Goal: Information Seeking & Learning: Check status

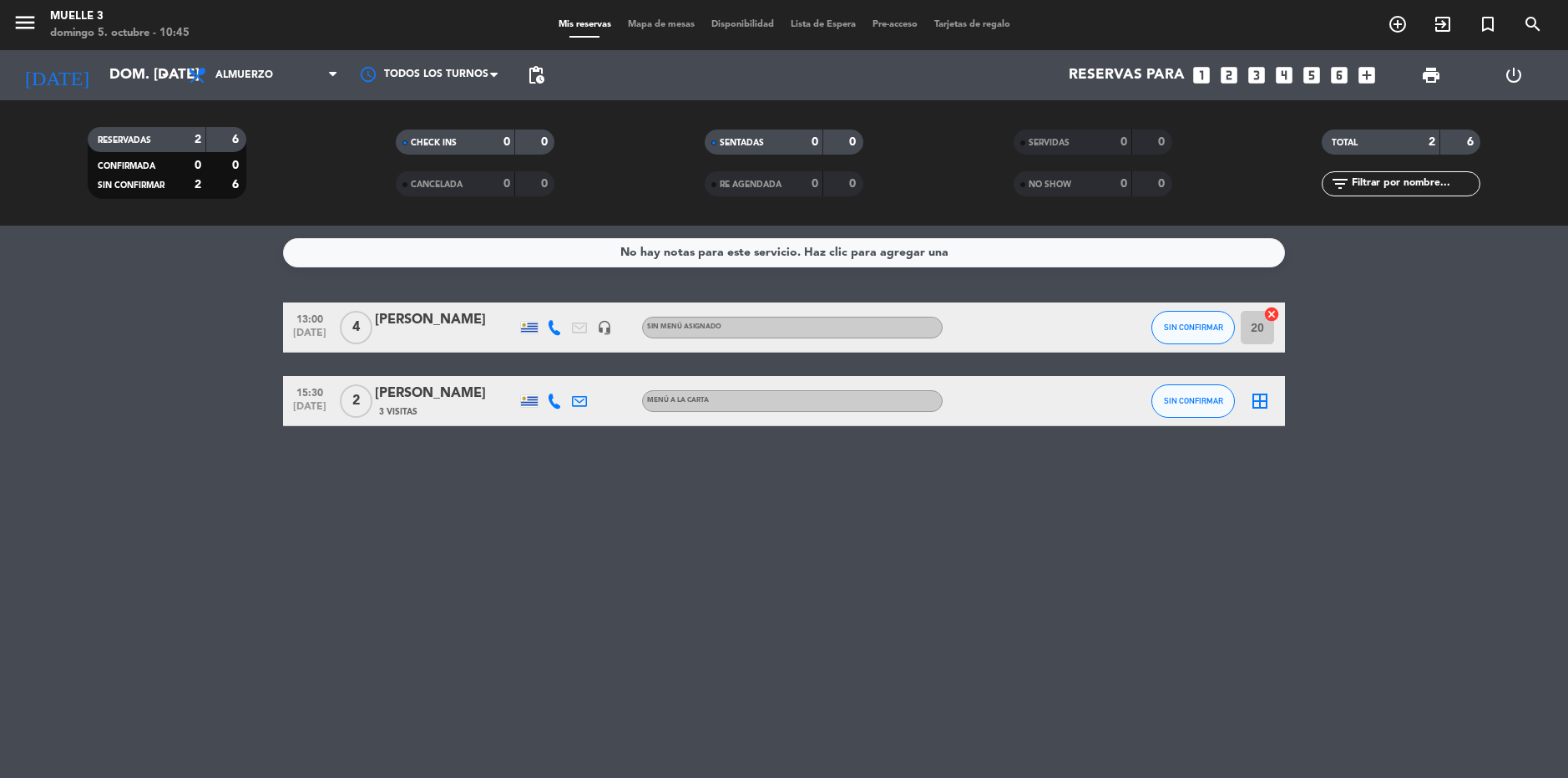
click at [1263, 401] on icon "border_all" at bounding box center [1260, 400] width 20 height 20
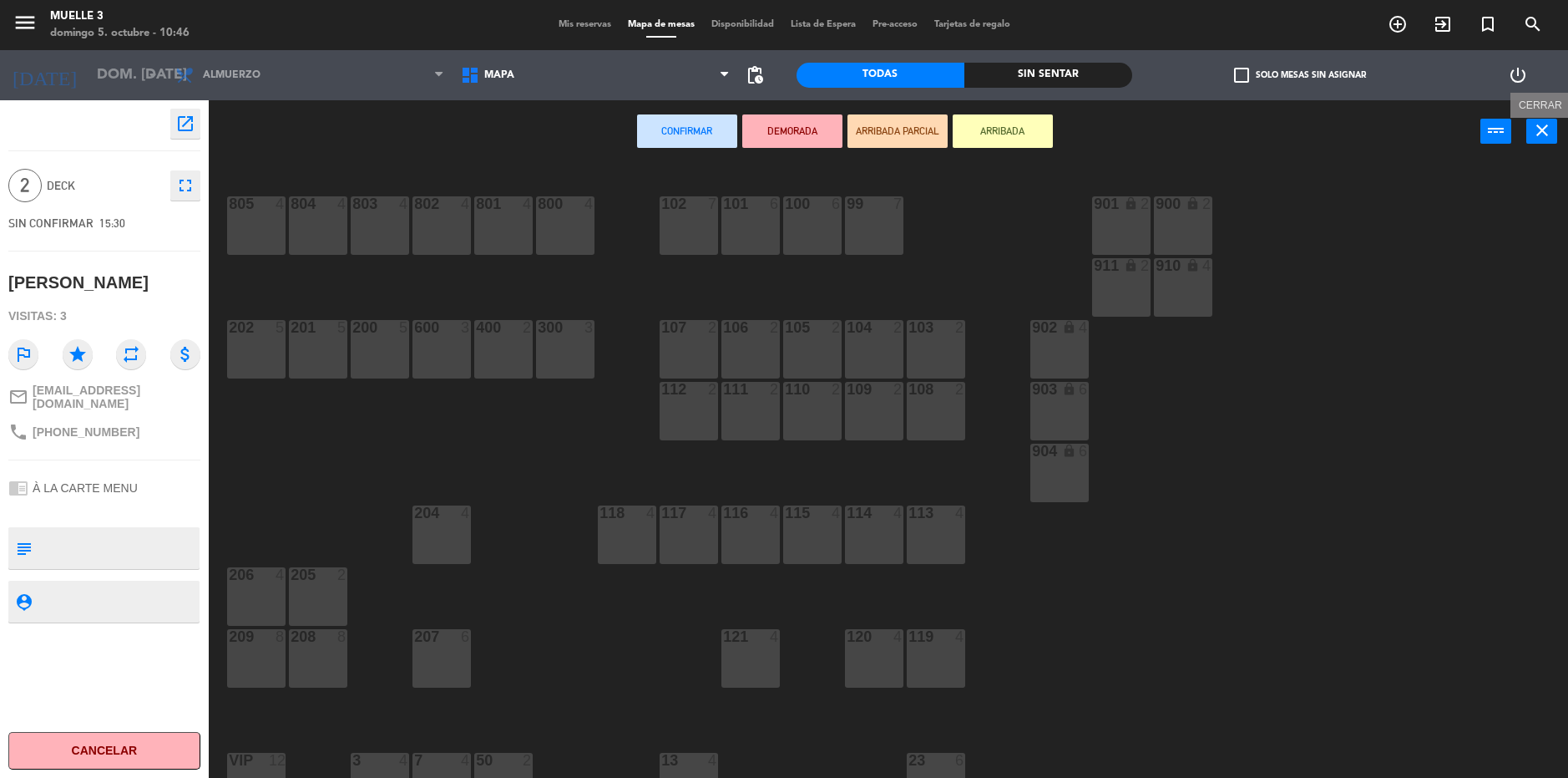
click at [1548, 138] on icon "close" at bounding box center [1542, 130] width 20 height 20
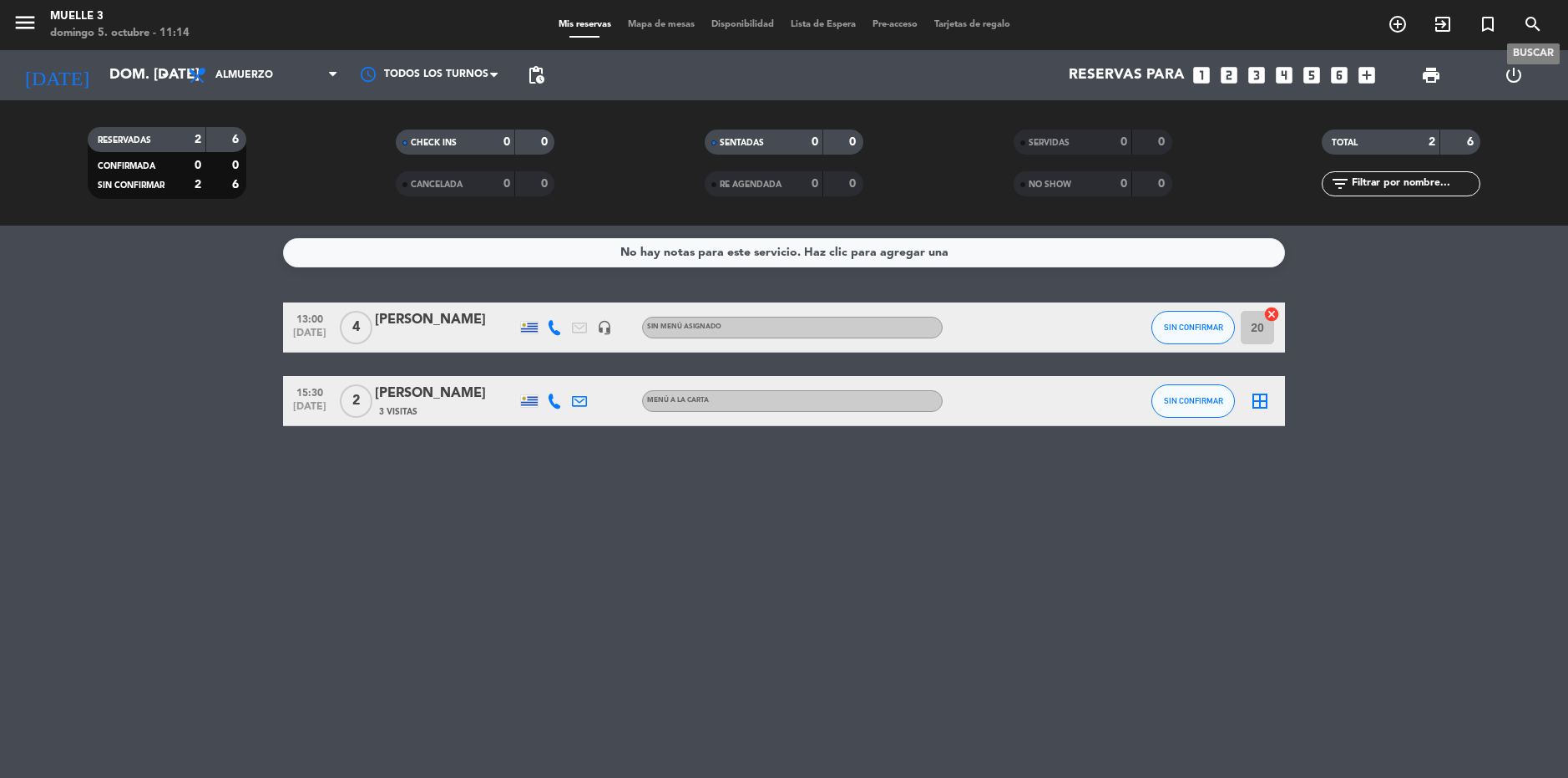
click at [1537, 21] on icon "search" at bounding box center [1533, 24] width 20 height 20
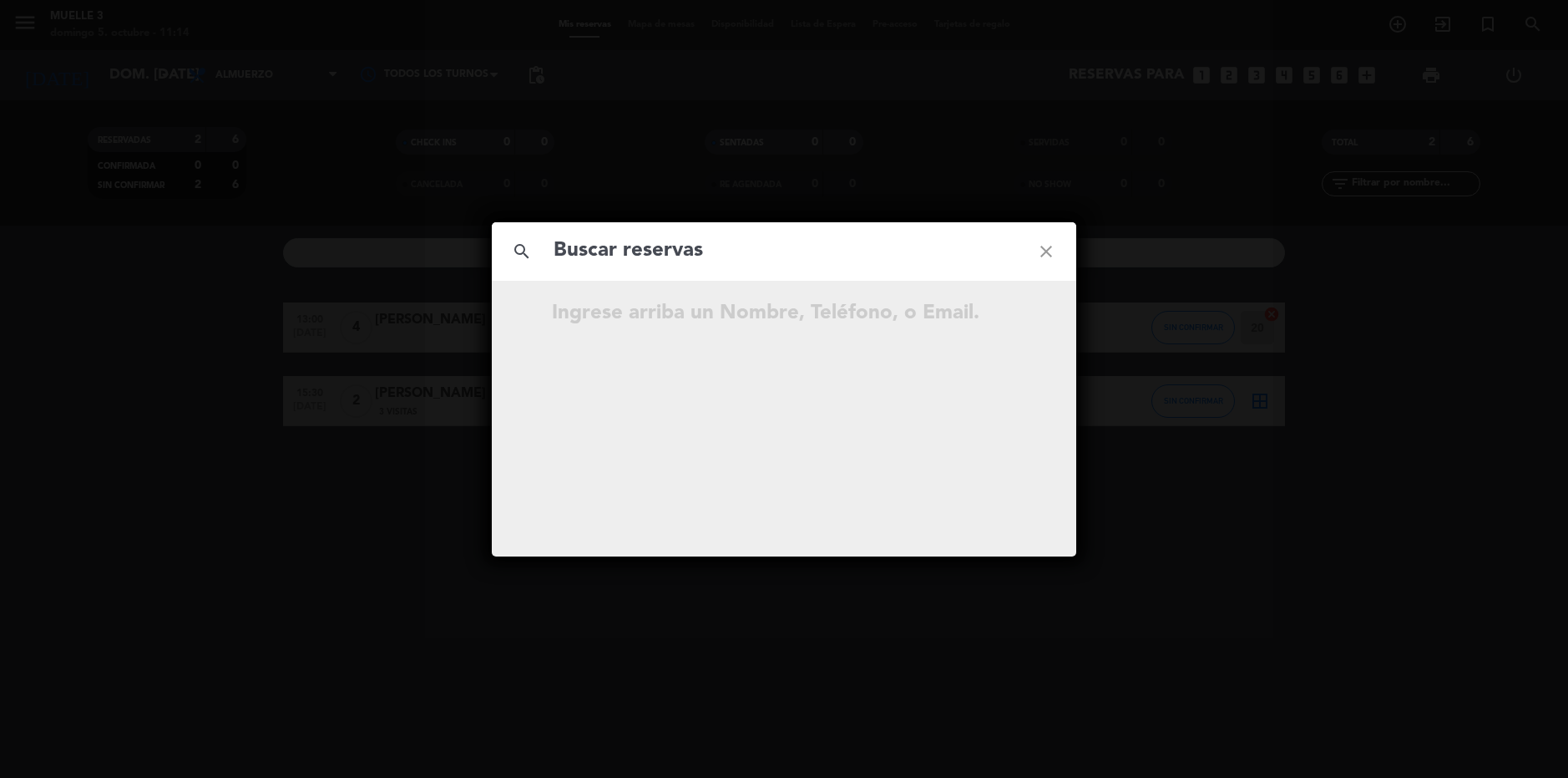
click at [740, 265] on input "text" at bounding box center [784, 251] width 464 height 34
type input "k"
type input "[PERSON_NAME]"
drag, startPoint x: 627, startPoint y: 253, endPoint x: 456, endPoint y: 305, distance: 178.7
click at [456, 305] on div "search [PERSON_NAME] close No hay resultados para "[PERSON_NAME]"" at bounding box center [784, 389] width 1568 height 778
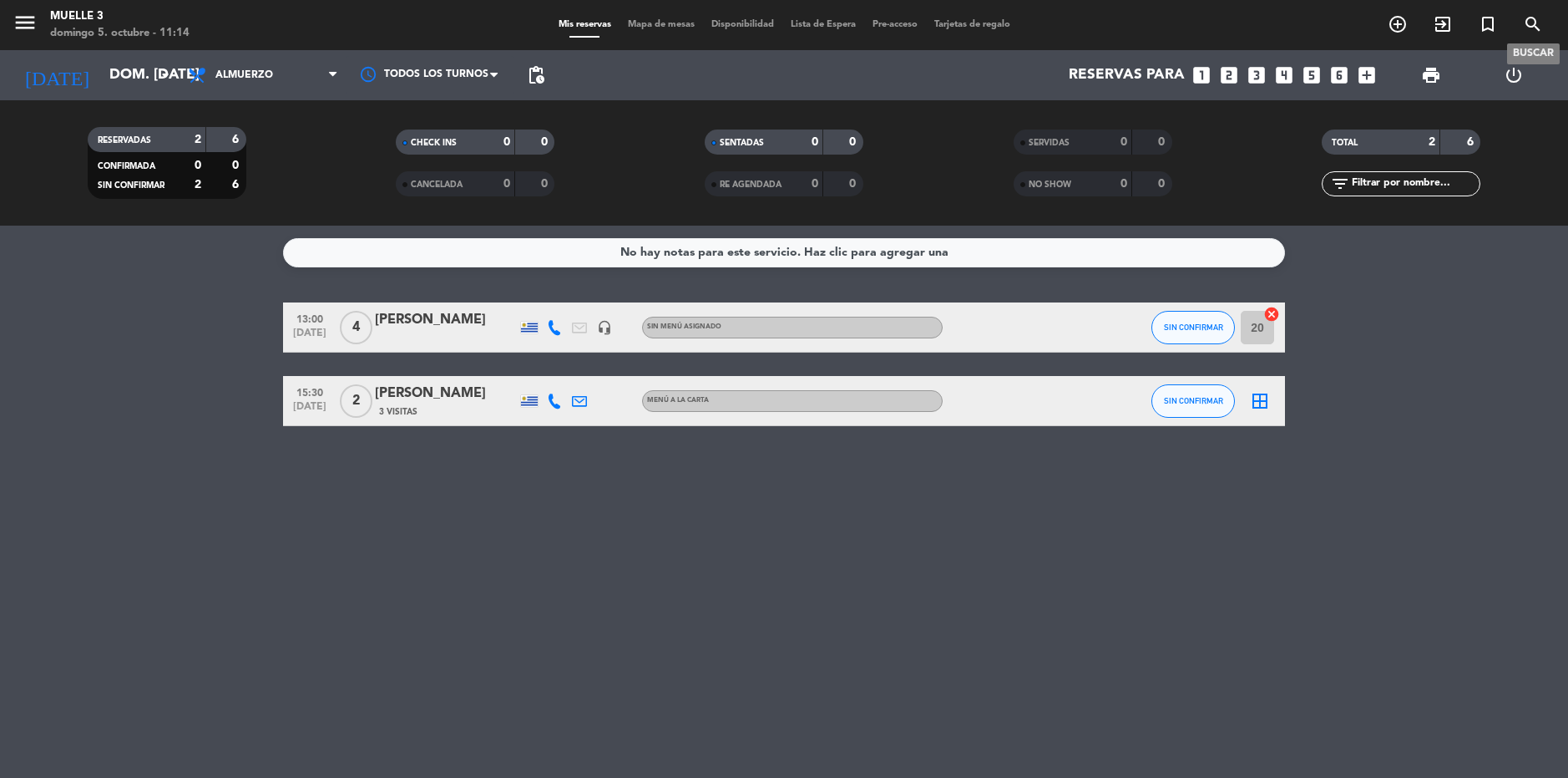
click at [1525, 24] on icon "search" at bounding box center [1533, 24] width 20 height 20
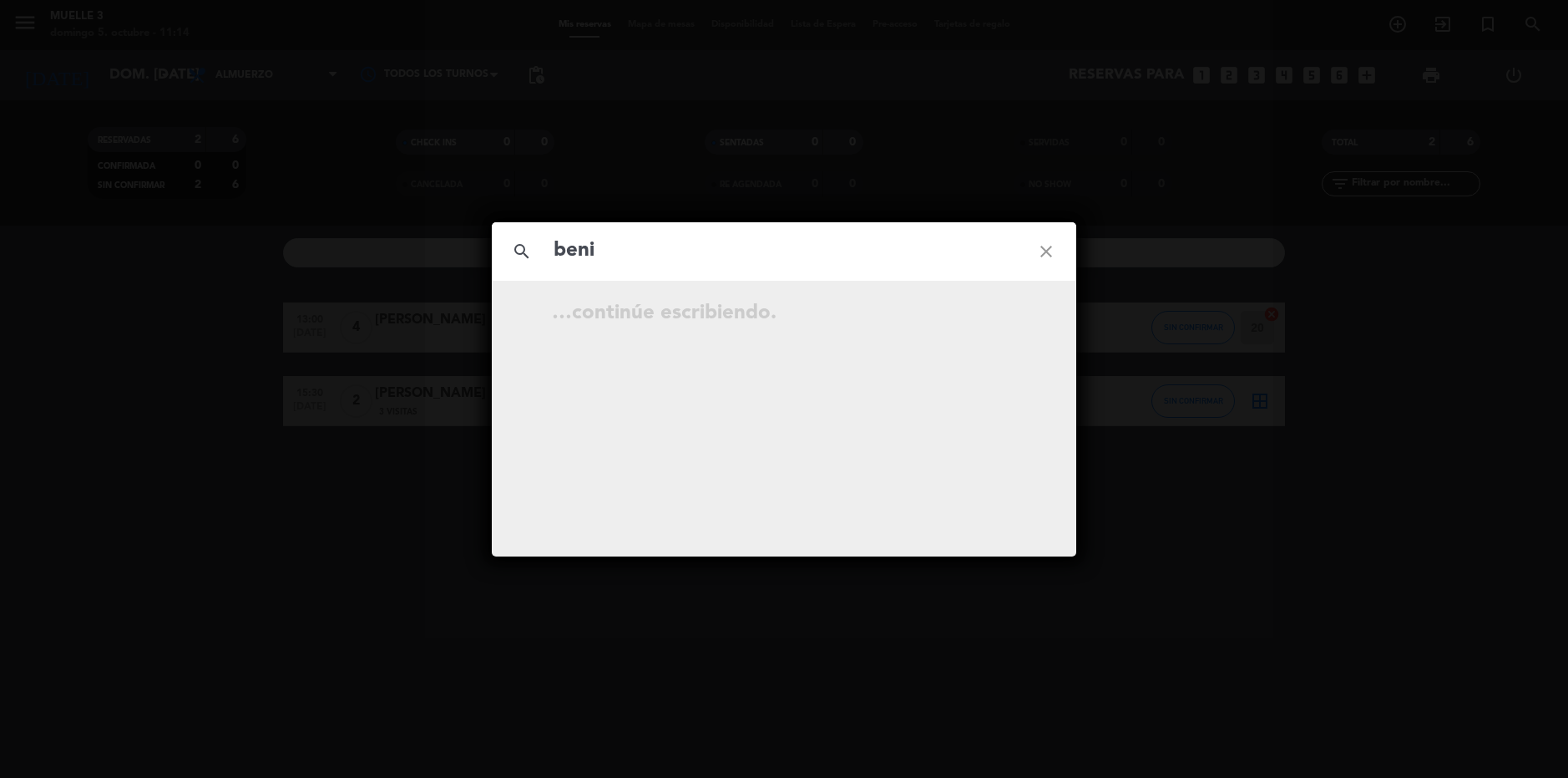
type input "benia"
drag, startPoint x: 648, startPoint y: 259, endPoint x: 471, endPoint y: 256, distance: 177.0
click at [471, 256] on div "search benia close ene. 12 20:15 4 [PERSON_NAME] open_in_new" at bounding box center [784, 389] width 1568 height 778
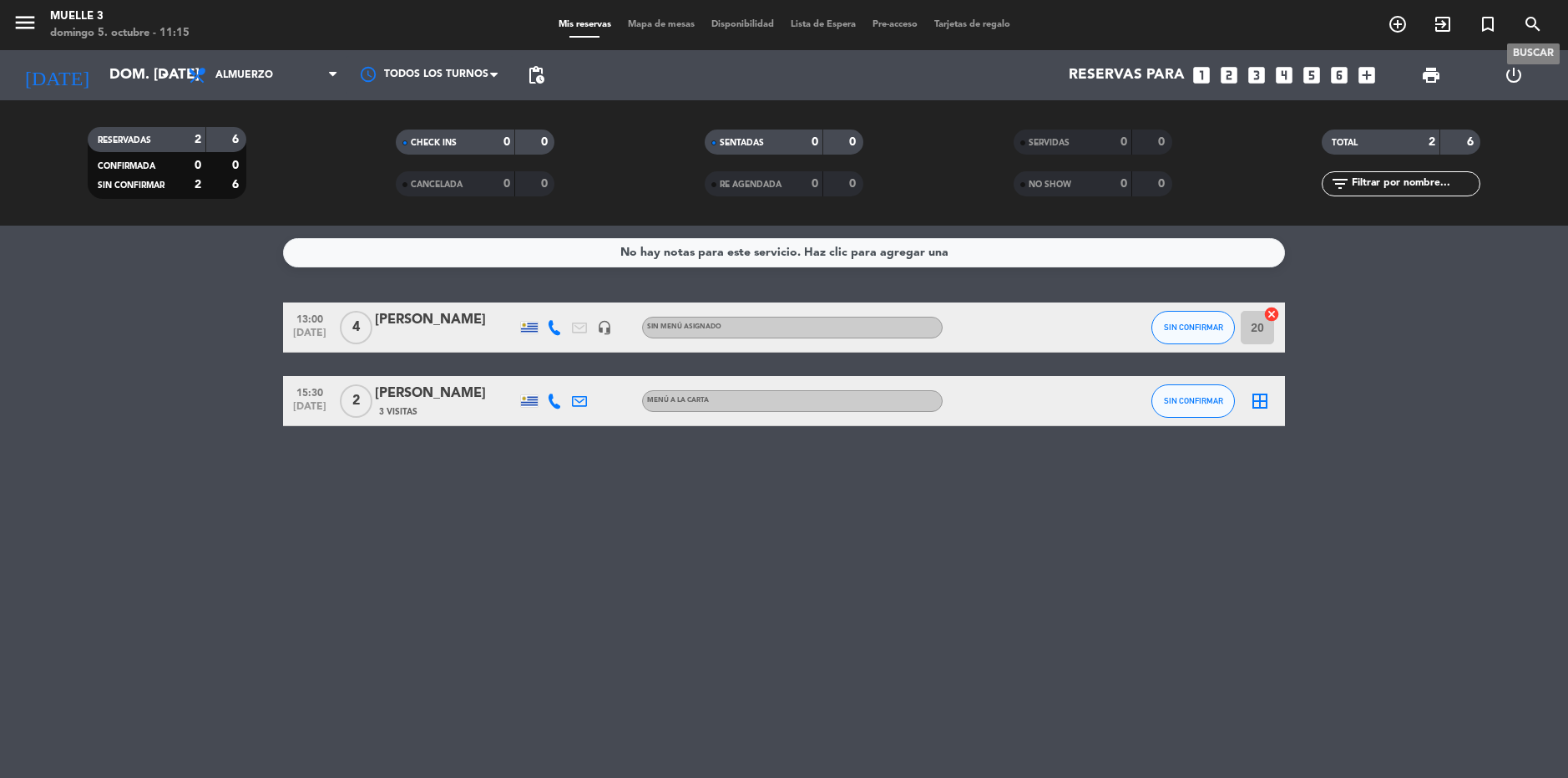
click at [1537, 20] on icon "search" at bounding box center [1533, 24] width 20 height 20
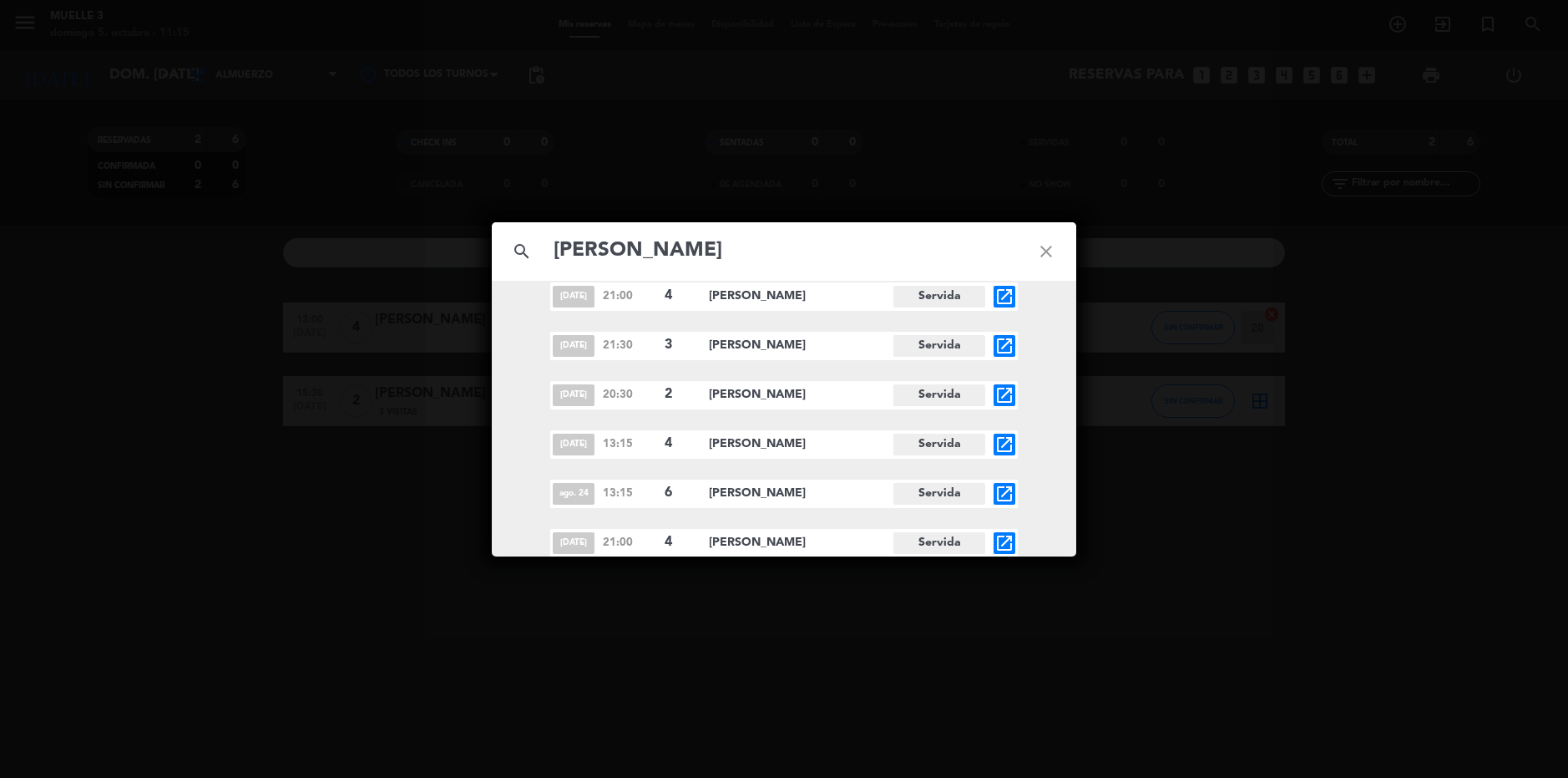
scroll to position [3421, 0]
type input "[PERSON_NAME]"
click at [1037, 247] on icon "close" at bounding box center [1046, 251] width 60 height 60
click at [1047, 241] on icon "close" at bounding box center [1046, 251] width 60 height 60
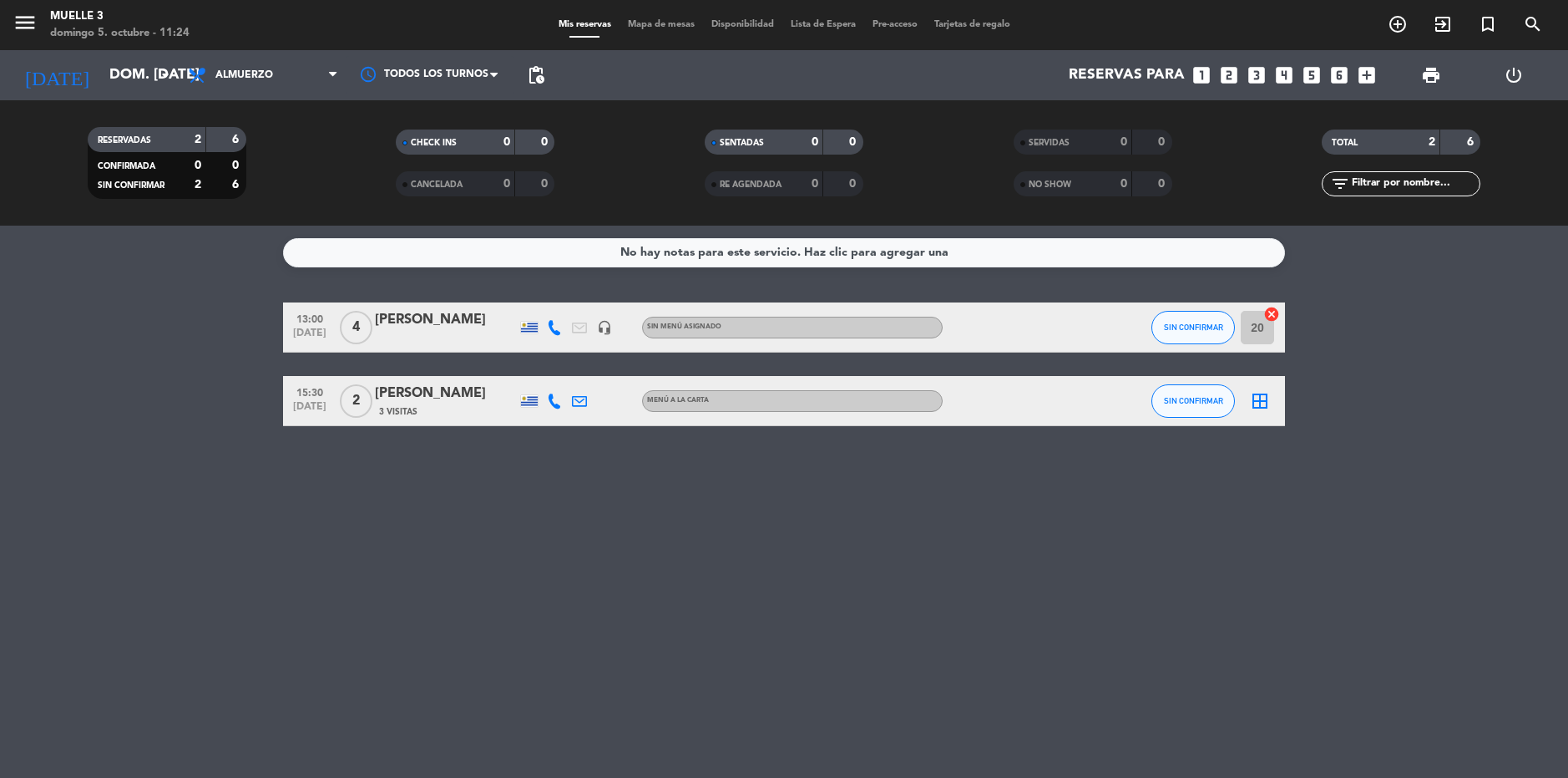
click at [731, 479] on div "No hay notas para este servicio. Haz clic para agregar una 13:00 [DATE] 4 [PERS…" at bounding box center [784, 502] width 1568 height 552
